Goal: Task Accomplishment & Management: Use online tool/utility

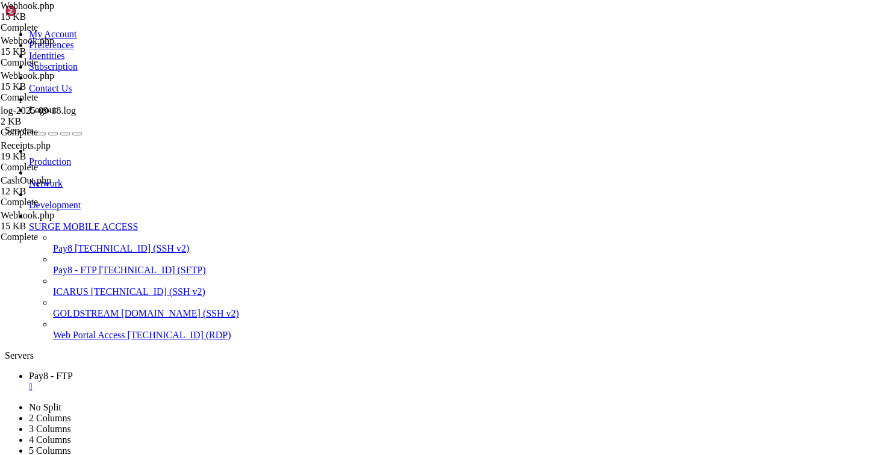
click at [226, 382] on div "" at bounding box center [460, 387] width 862 height 11
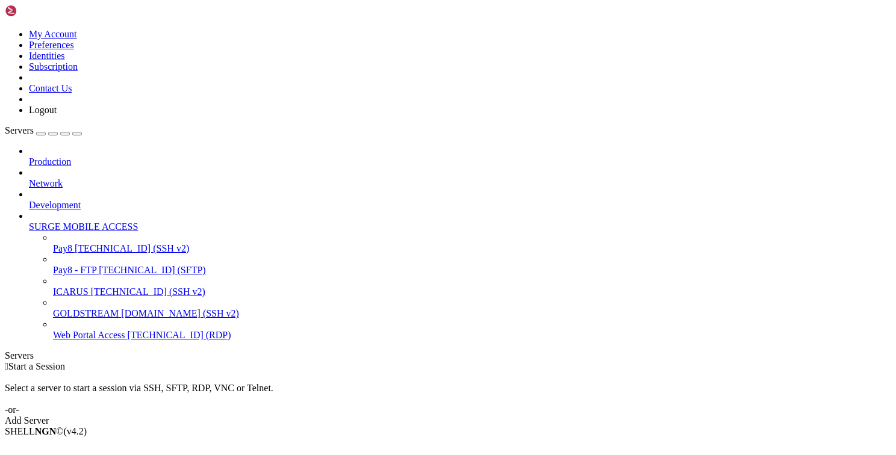
click at [123, 341] on div "Production Network Development SURGE MOBILE ACCESS Pay8 [TECHNICAL_ID] (SSH v2)…" at bounding box center [448, 243] width 886 height 195
click at [99, 265] on span "[TECHNICAL_ID] (SFTP)" at bounding box center [152, 270] width 107 height 10
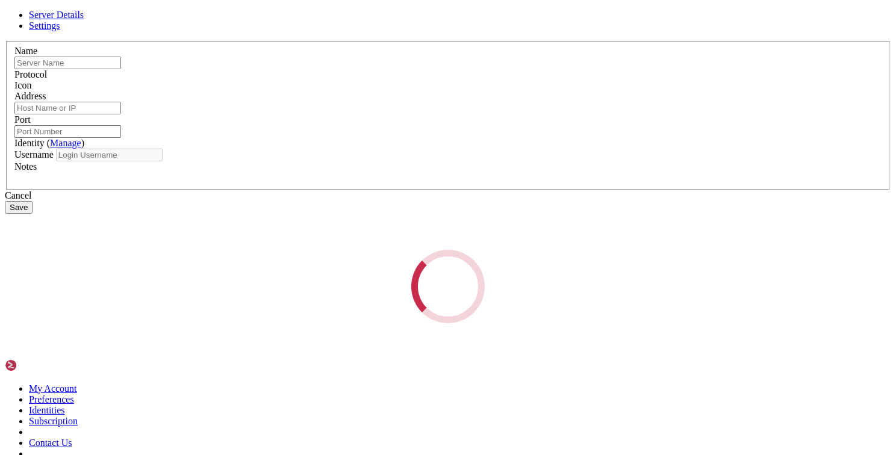
type input "Pay8 - FTP"
type input "[TECHNICAL_ID]"
type input "22"
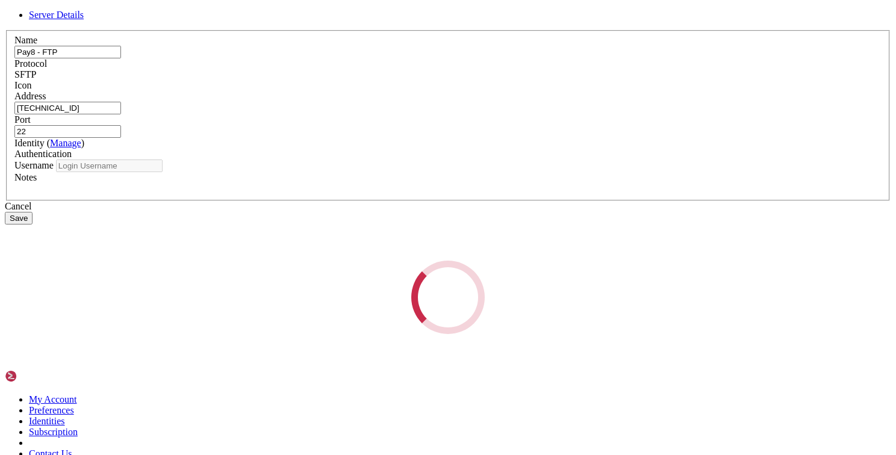
type input "root"
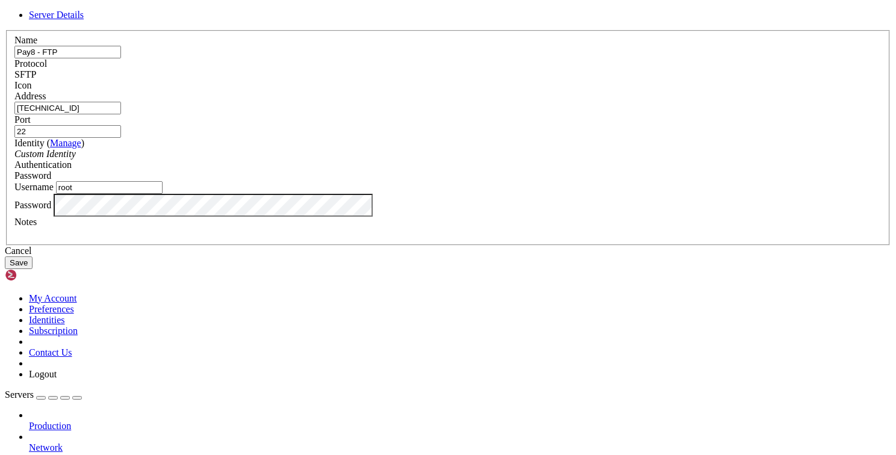
click at [592, 91] on div at bounding box center [447, 91] width 867 height 0
click at [583, 91] on div at bounding box center [447, 91] width 867 height 0
click at [600, 91] on div at bounding box center [447, 91] width 867 height 0
click at [33, 269] on button "Save" at bounding box center [19, 262] width 28 height 13
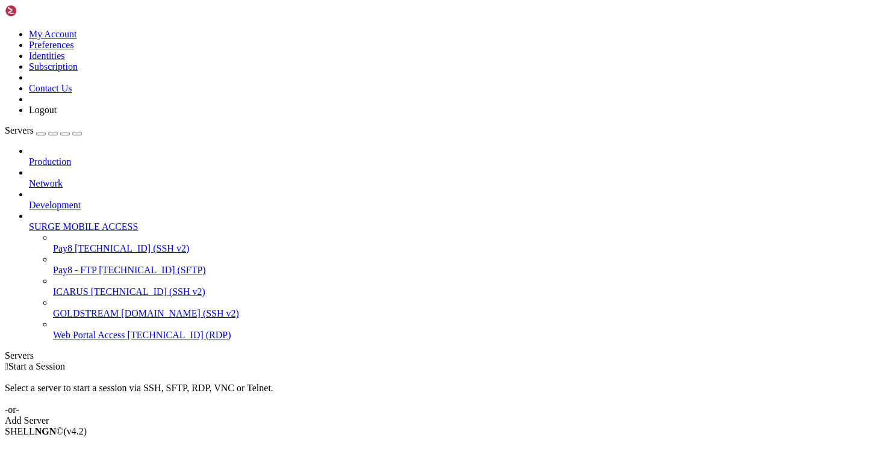
click at [498, 415] on link "Add Server" at bounding box center [448, 420] width 886 height 11
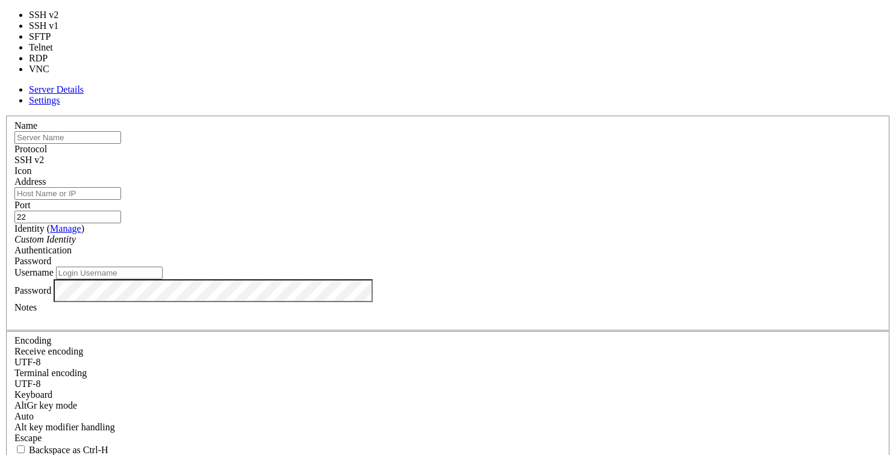
click at [533, 155] on div "SSH v2" at bounding box center [447, 160] width 867 height 11
